Goal: Information Seeking & Learning: Learn about a topic

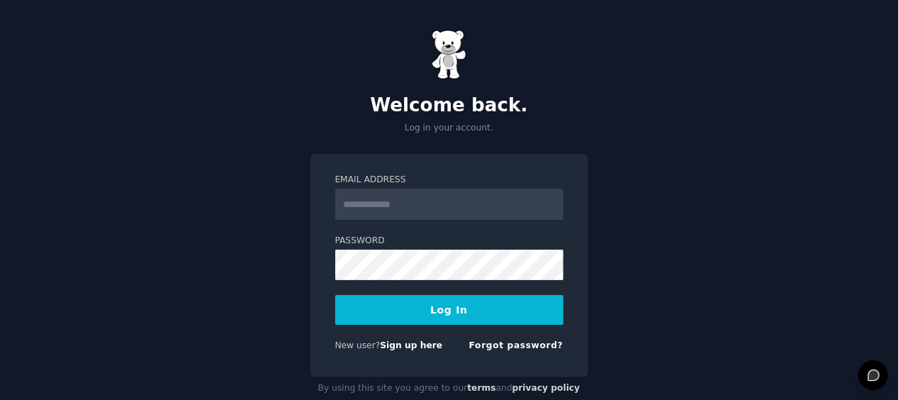
click at [394, 193] on input "Email Address" at bounding box center [449, 204] width 228 height 31
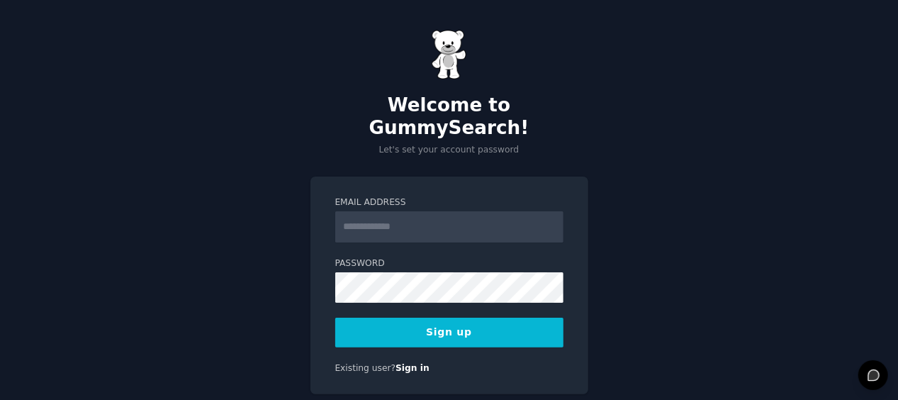
click at [396, 211] on input "Email Address" at bounding box center [449, 226] width 228 height 31
type input "**********"
click at [488, 318] on button "Sign up" at bounding box center [449, 333] width 228 height 30
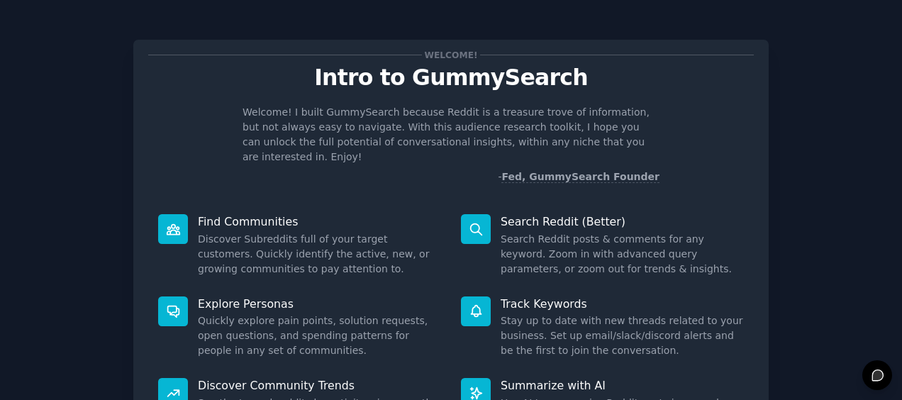
scroll to position [155, 0]
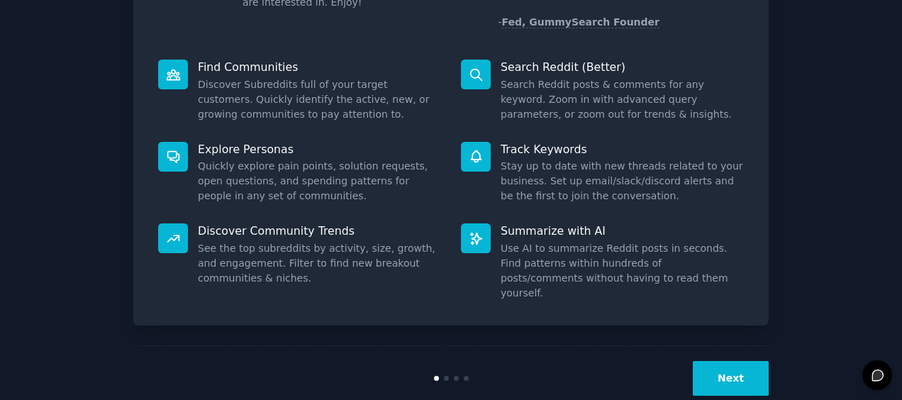
click at [733, 361] on button "Next" at bounding box center [731, 378] width 76 height 35
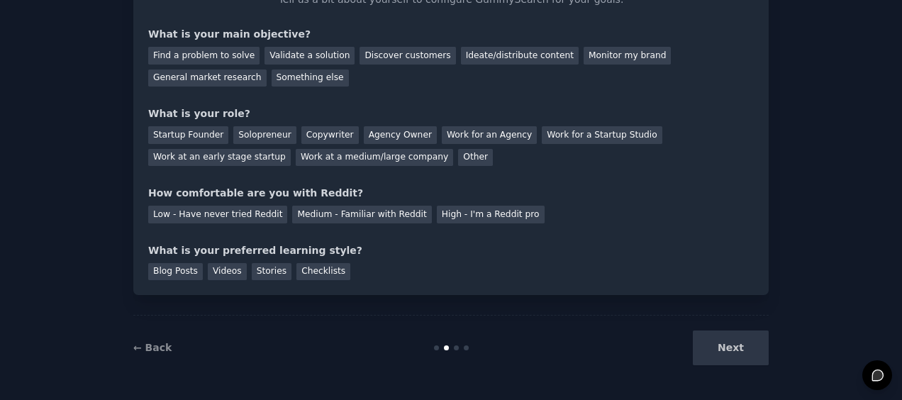
scroll to position [107, 0]
click at [733, 359] on div "Next" at bounding box center [663, 348] width 212 height 35
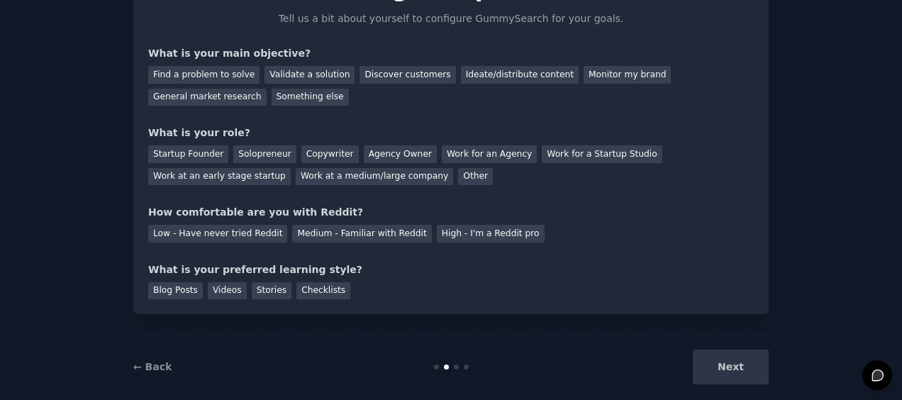
scroll to position [89, 0]
click at [228, 79] on div "Find a problem to solve" at bounding box center [203, 74] width 111 height 18
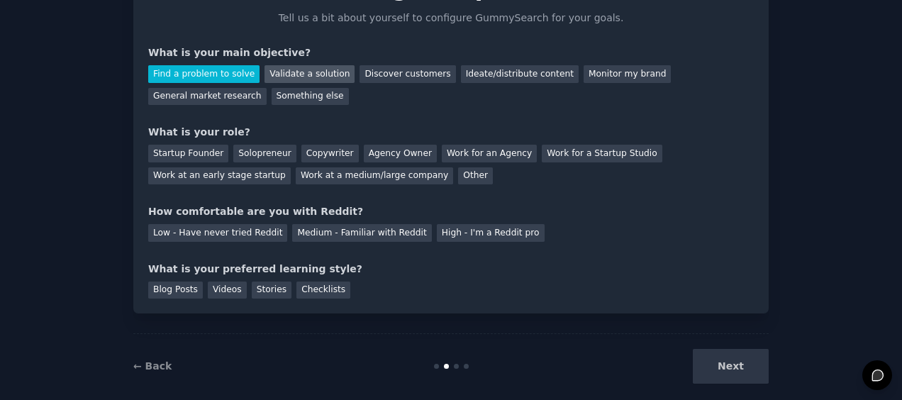
click at [306, 78] on div "Validate a solution" at bounding box center [309, 74] width 90 height 18
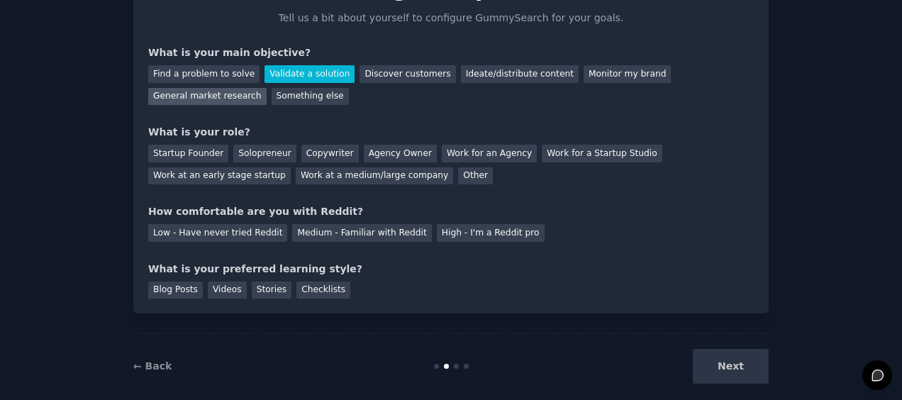
click at [267, 88] on div "General market research" at bounding box center [207, 97] width 118 height 18
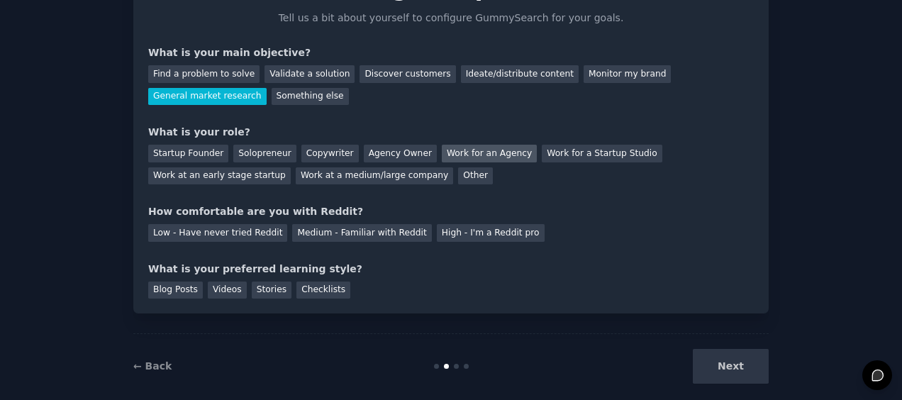
click at [442, 157] on div "Work for an Agency" at bounding box center [489, 154] width 95 height 18
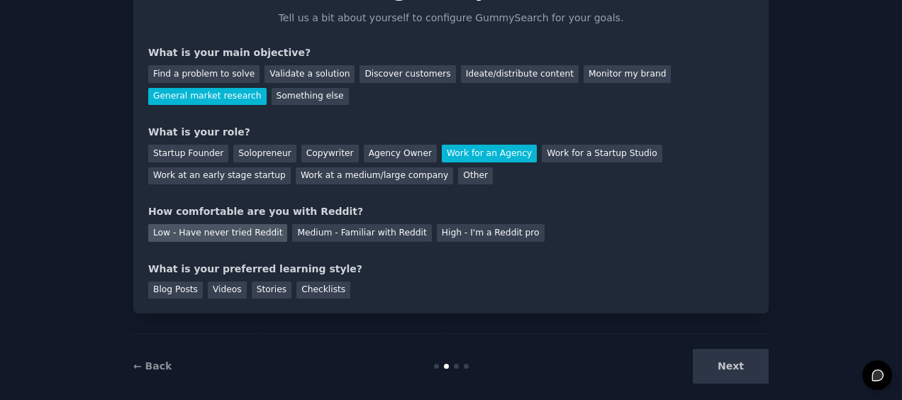
click at [218, 237] on div "Low - Have never tried Reddit" at bounding box center [217, 233] width 139 height 18
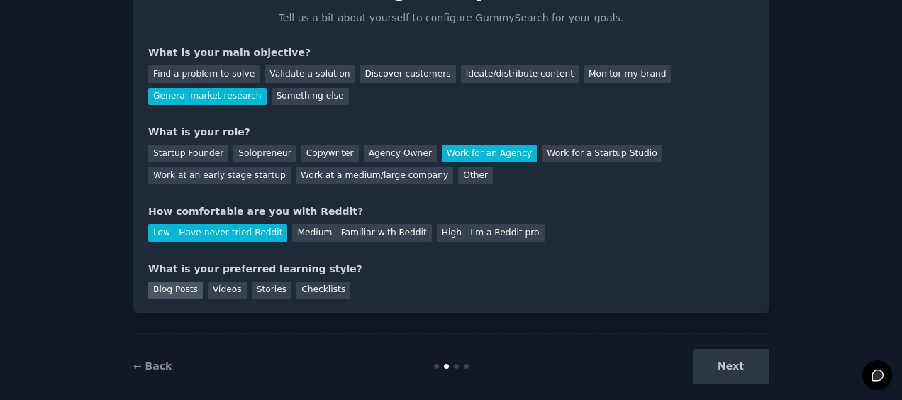
click at [168, 288] on div "Blog Posts" at bounding box center [175, 291] width 55 height 18
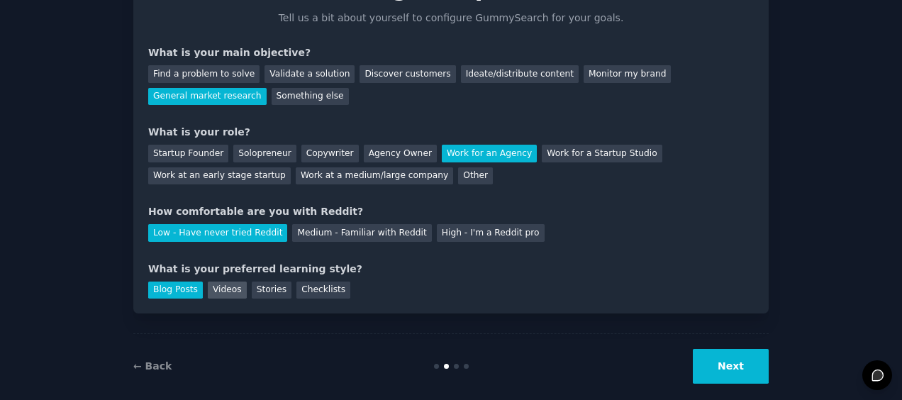
click at [225, 289] on div "Videos" at bounding box center [227, 291] width 39 height 18
click at [160, 289] on div "Blog Posts" at bounding box center [175, 291] width 55 height 18
click at [737, 357] on button "Next" at bounding box center [731, 366] width 76 height 35
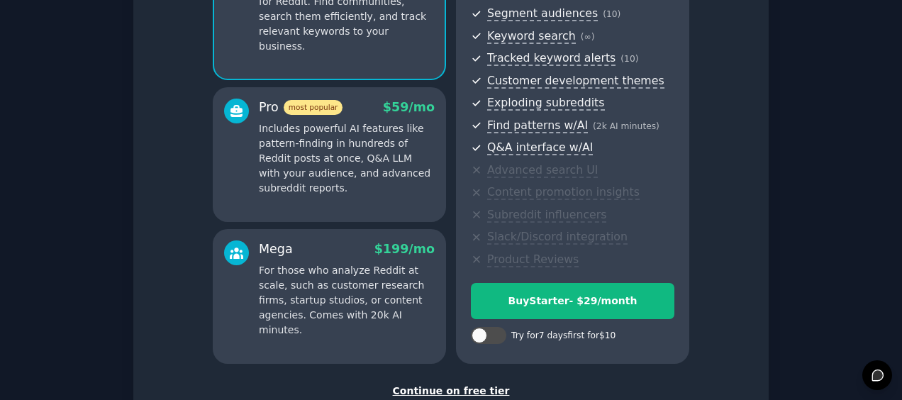
scroll to position [279, 0]
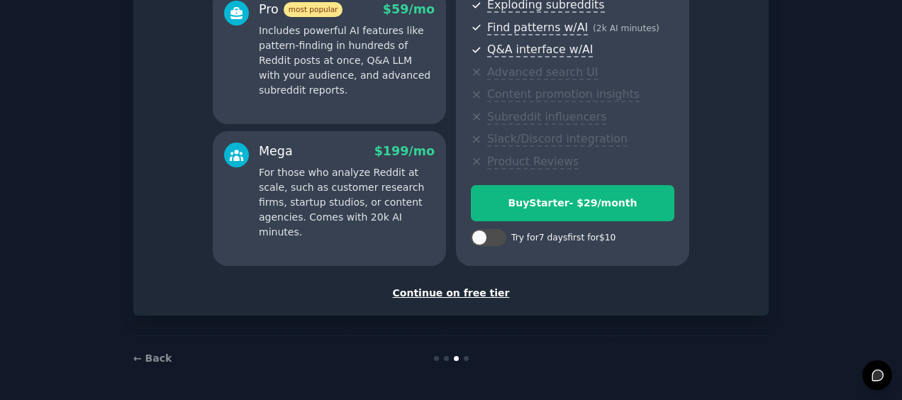
click at [443, 293] on div "Continue on free tier" at bounding box center [451, 293] width 606 height 15
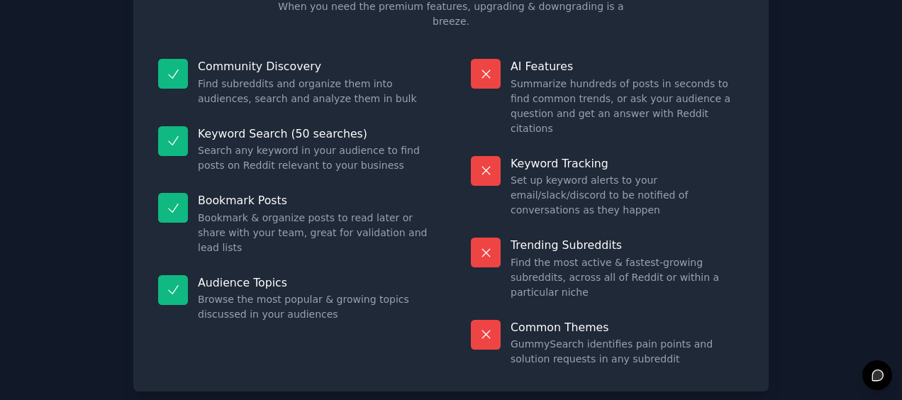
scroll to position [152, 0]
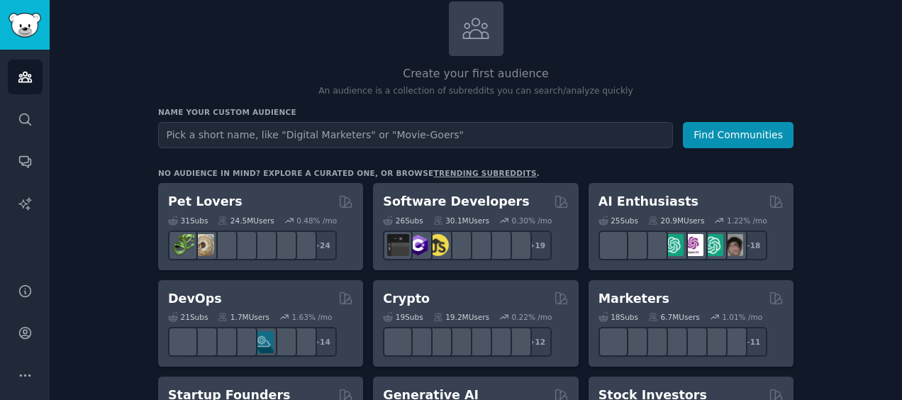
scroll to position [83, 0]
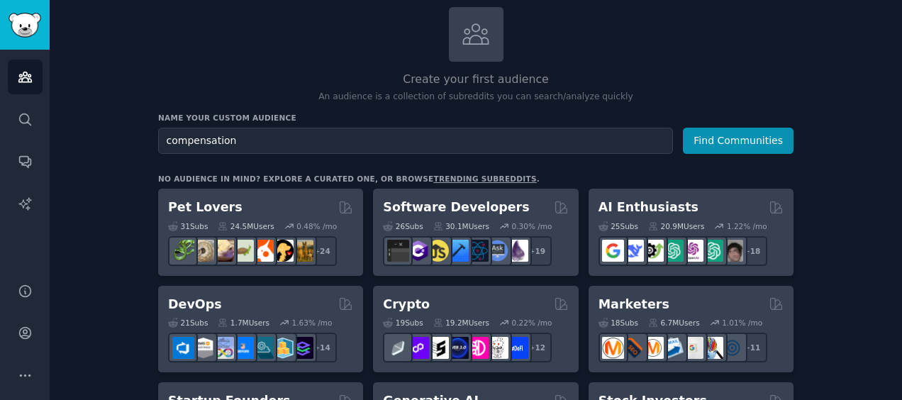
type input "compensation"
click at [683, 128] on button "Find Communities" at bounding box center [738, 141] width 111 height 26
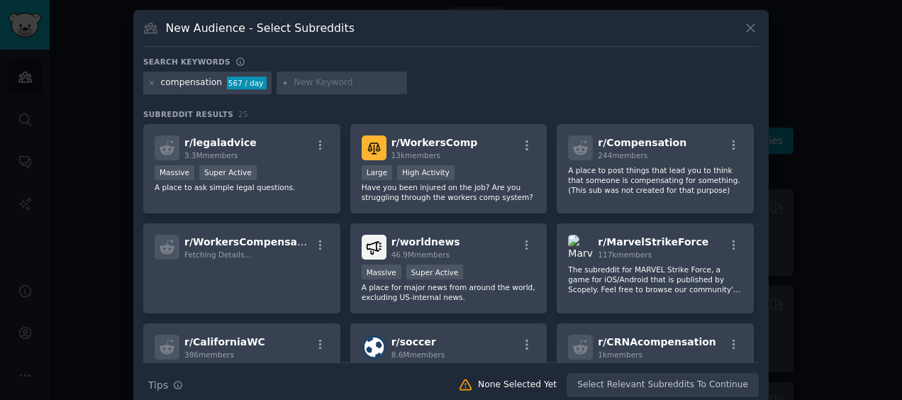
scroll to position [16, 0]
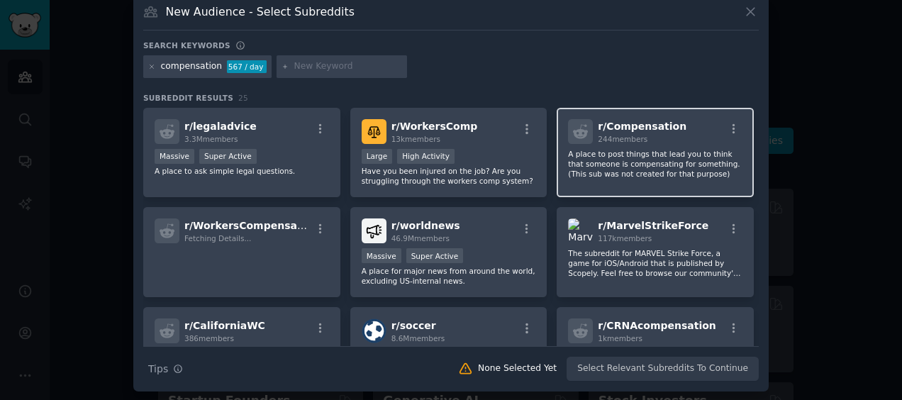
click at [713, 172] on p "A place to post things that lead you to think that someone is compensating for …" at bounding box center [655, 164] width 174 height 30
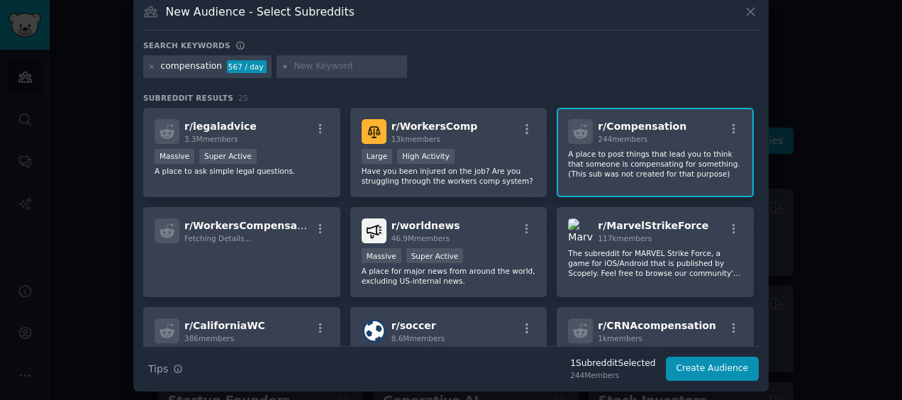
click at [650, 187] on div "r/ Compensation 244 members A place to post things that lead you to think that …" at bounding box center [655, 153] width 197 height 90
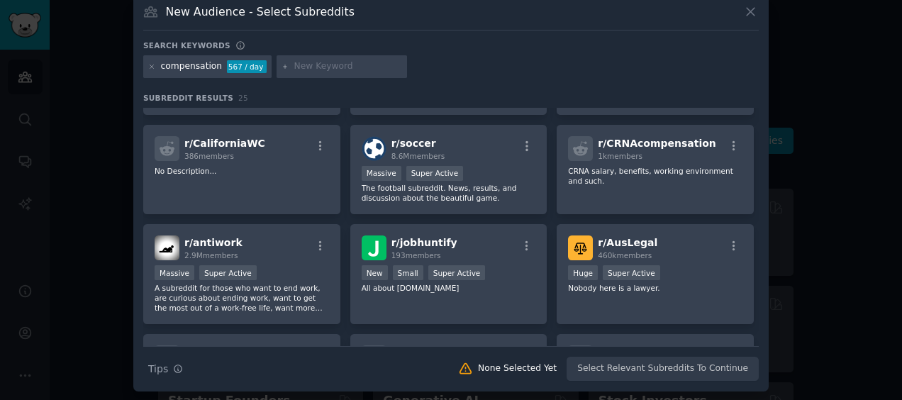
scroll to position [0, 0]
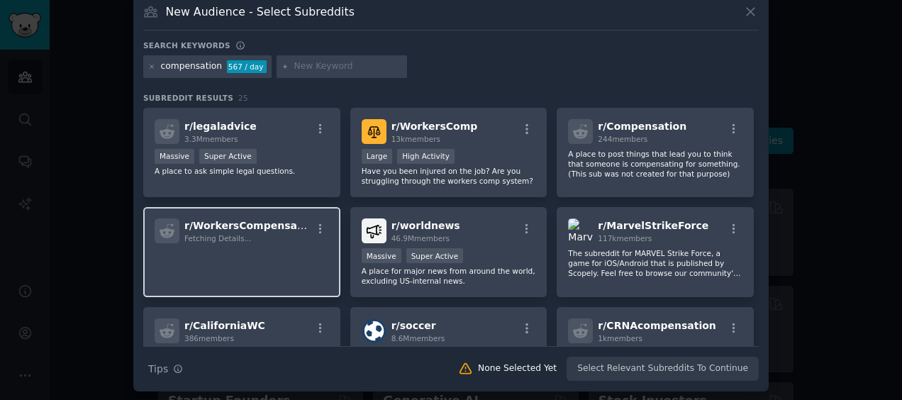
click at [286, 250] on p at bounding box center [242, 263] width 174 height 30
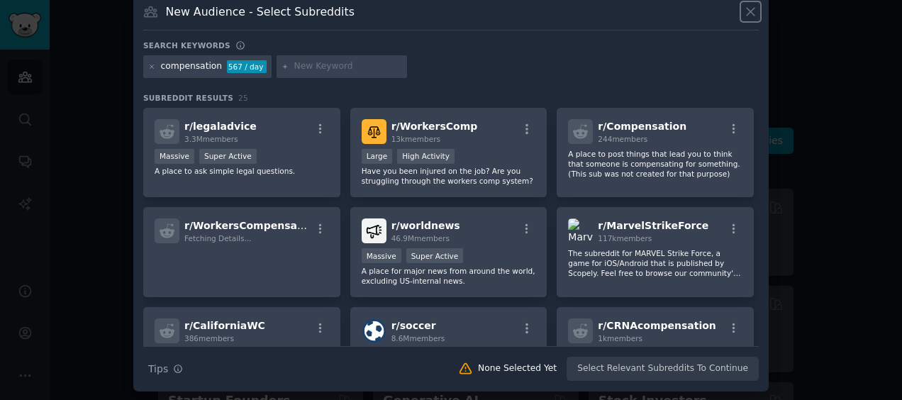
click at [747, 9] on icon at bounding box center [751, 12] width 8 height 8
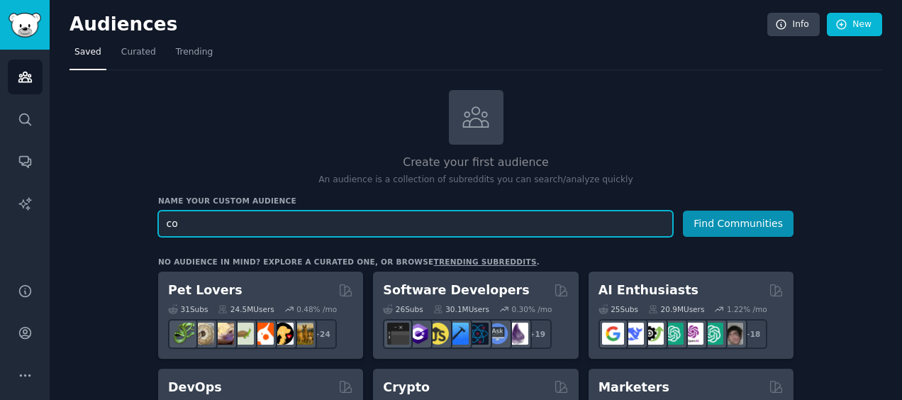
type input "c"
type input "company benefits"
click at [683, 211] on button "Find Communities" at bounding box center [738, 224] width 111 height 26
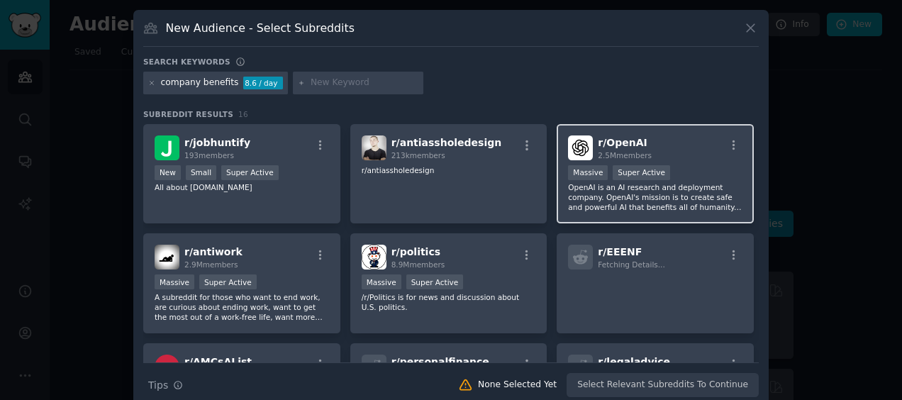
click at [701, 165] on div "Massive Super Active" at bounding box center [655, 174] width 174 height 18
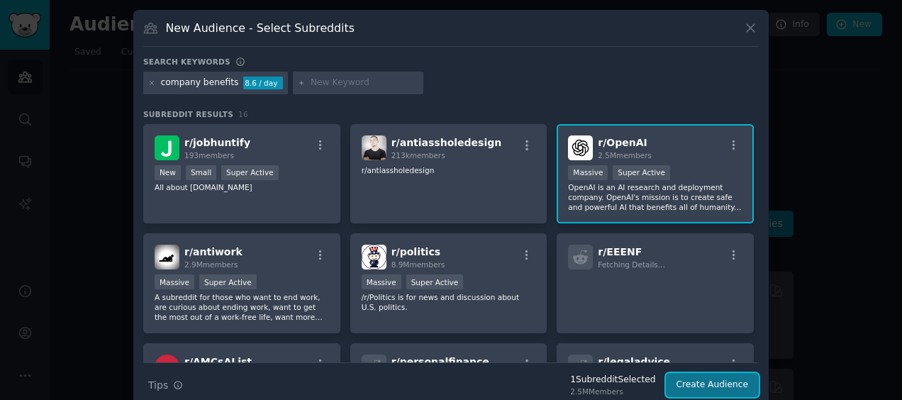
click at [702, 389] on button "Create Audience" at bounding box center [713, 385] width 94 height 24
